Goal: Transaction & Acquisition: Purchase product/service

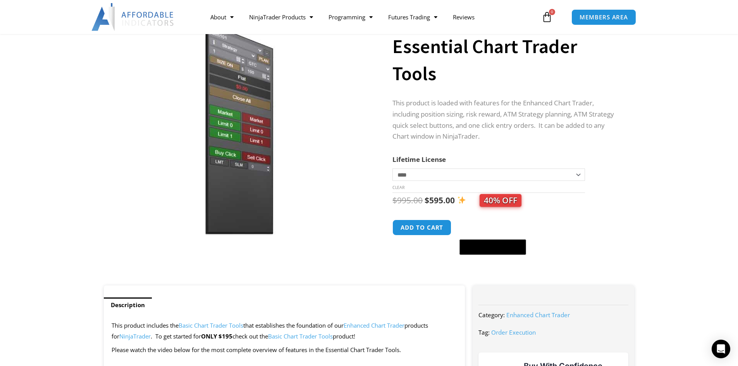
scroll to position [77, 0]
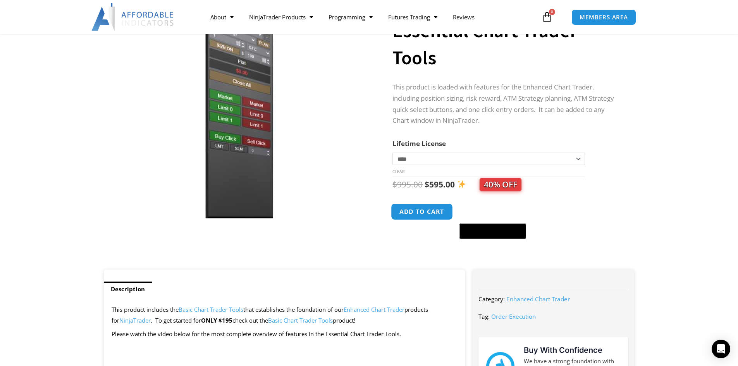
click at [415, 214] on button "Add to cart" at bounding box center [422, 211] width 62 height 17
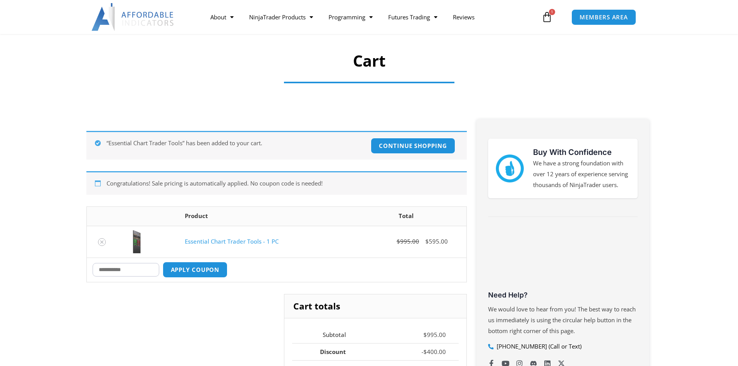
scroll to position [52, 0]
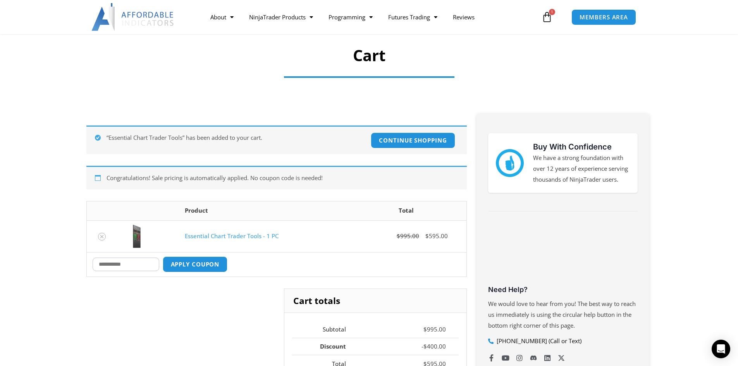
click at [146, 261] on input "Coupon:" at bounding box center [126, 265] width 67 height 14
type input "***"
click at [197, 265] on button "Apply coupon" at bounding box center [195, 264] width 68 height 17
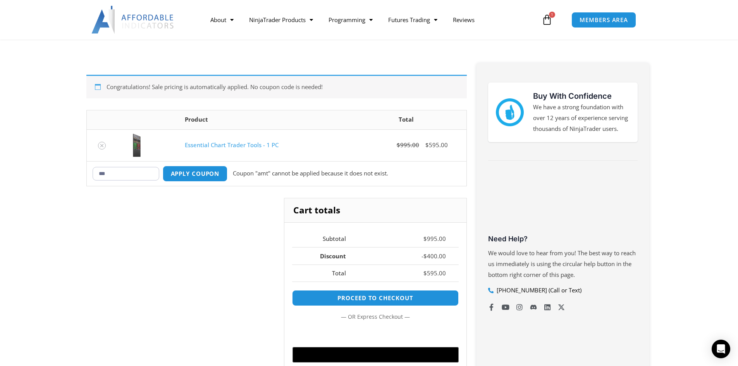
scroll to position [103, 0]
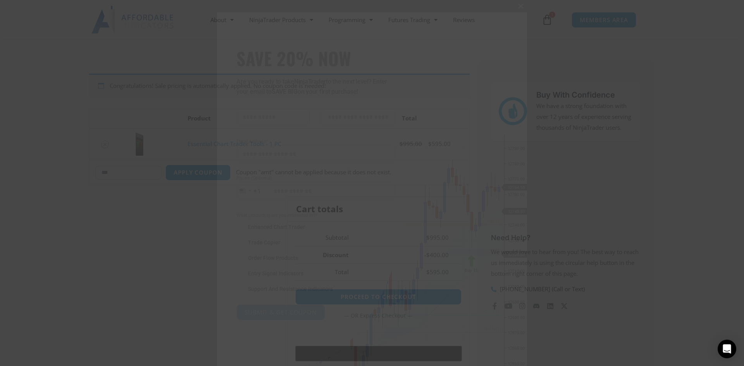
click at [516, 7] on span at bounding box center [520, 6] width 12 height 5
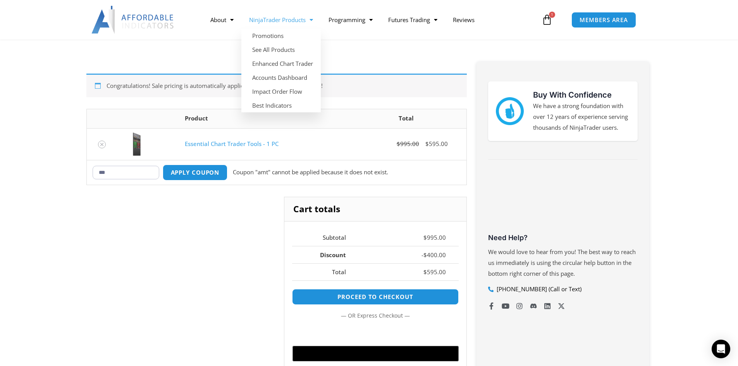
click at [275, 22] on link "NinjaTrader Products" at bounding box center [280, 20] width 79 height 18
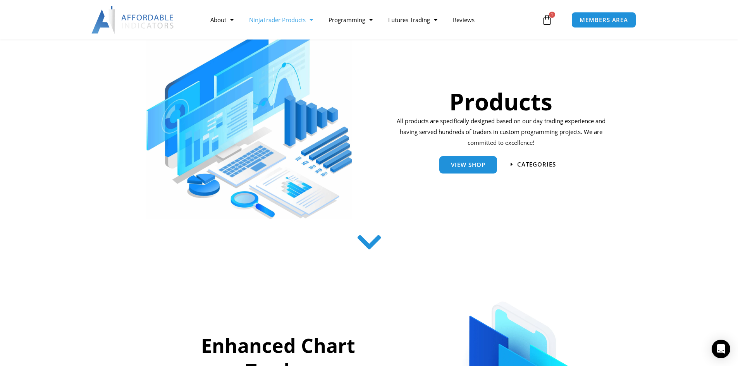
scroll to position [129, 0]
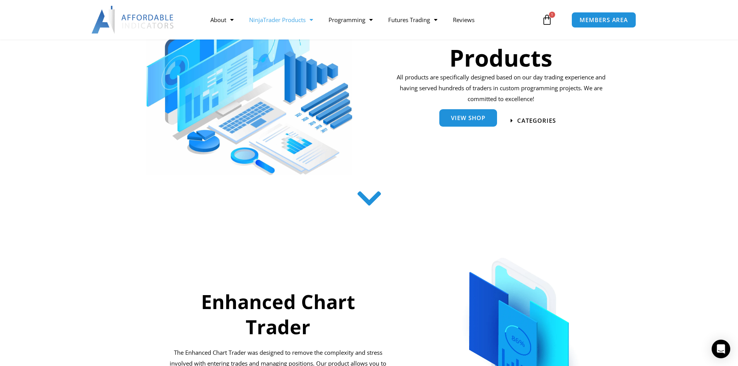
click at [478, 122] on link "View Shop" at bounding box center [468, 117] width 58 height 17
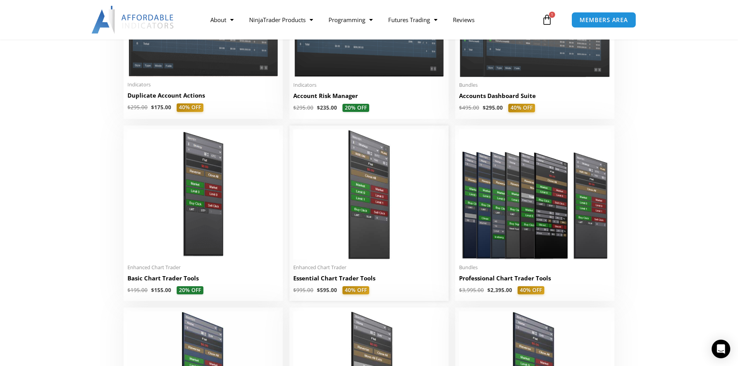
scroll to position [258, 0]
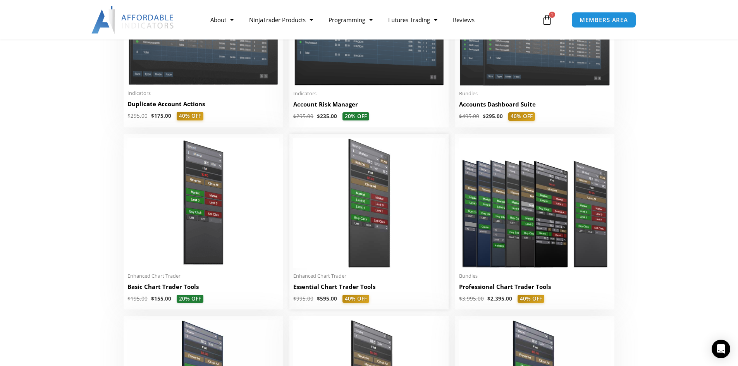
click at [414, 196] on img at bounding box center [368, 203] width 151 height 130
